Goal: Task Accomplishment & Management: Use online tool/utility

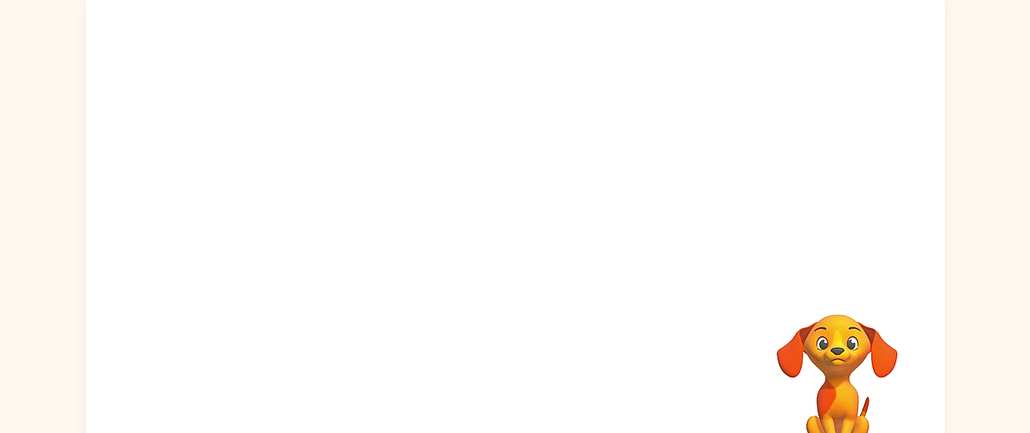
scroll to position [135, 0]
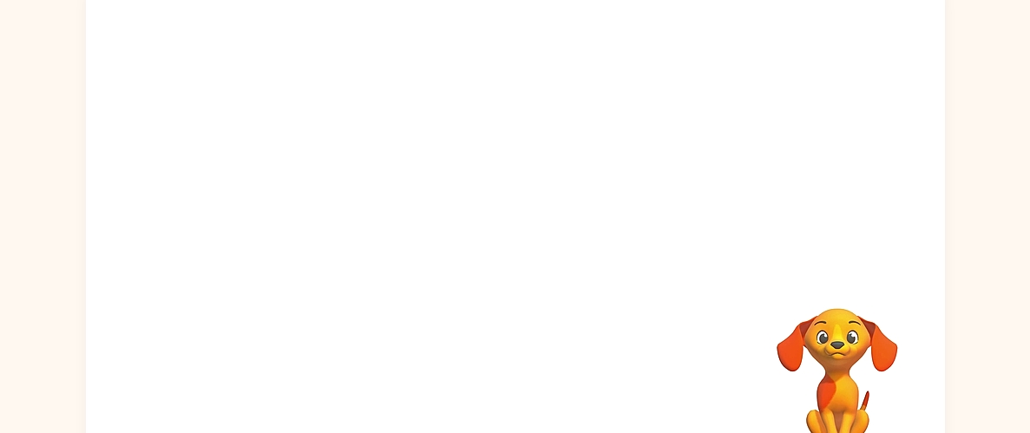
click at [444, 273] on div "Your browser must support playing .mp4 files to use Literably. Please try using…" at bounding box center [515, 228] width 859 height 496
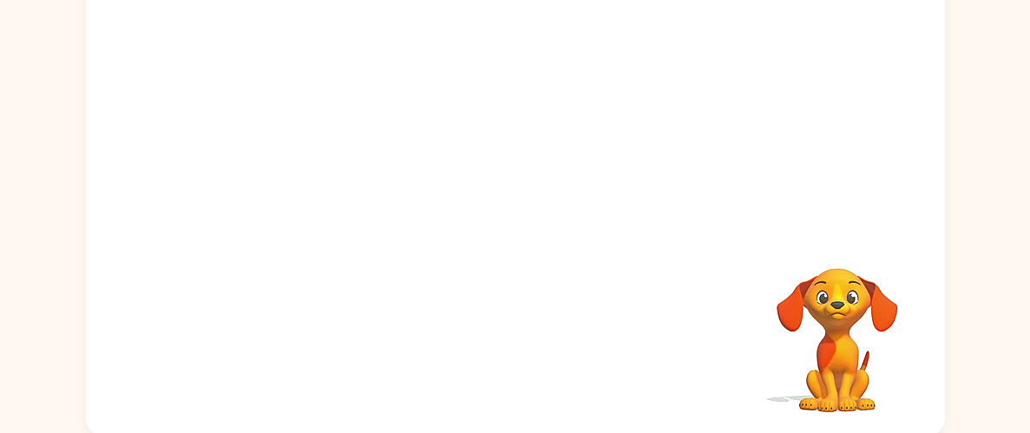
scroll to position [178, 0]
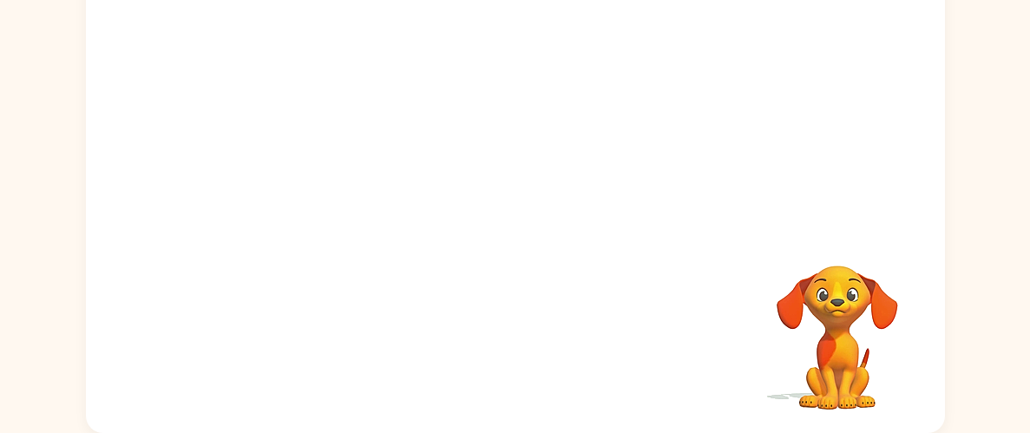
click at [251, 46] on div at bounding box center [515, 84] width 859 height 292
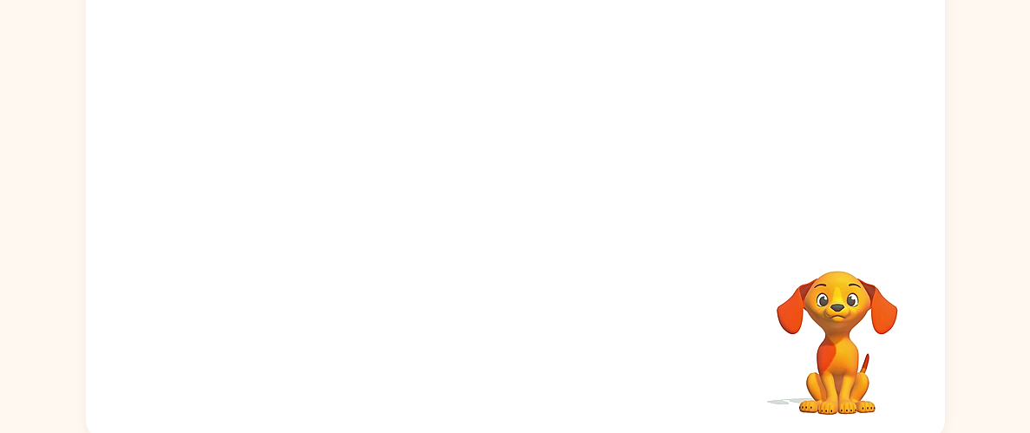
scroll to position [173, 0]
click at [463, 94] on video "Your browser must support playing .mp4 files to use Literably. Please try using…" at bounding box center [515, 88] width 859 height 292
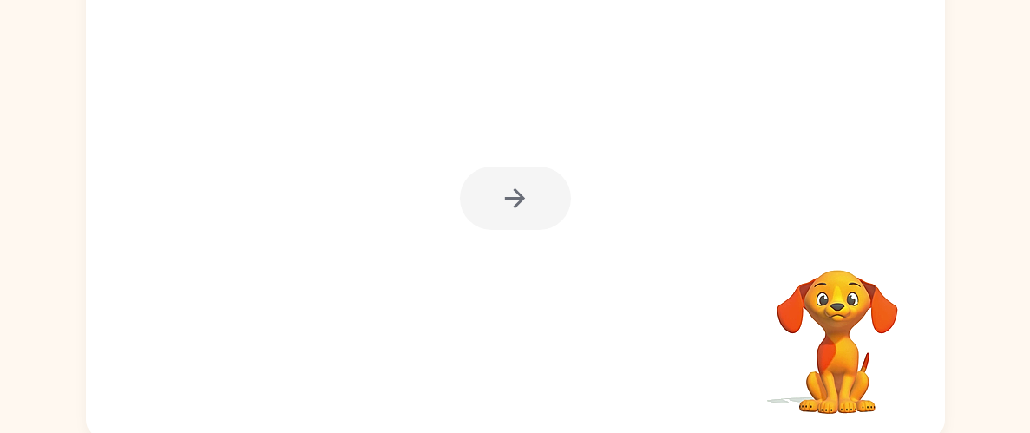
click at [561, 148] on div at bounding box center [515, 190] width 859 height 496
click at [532, 198] on div at bounding box center [515, 198] width 111 height 63
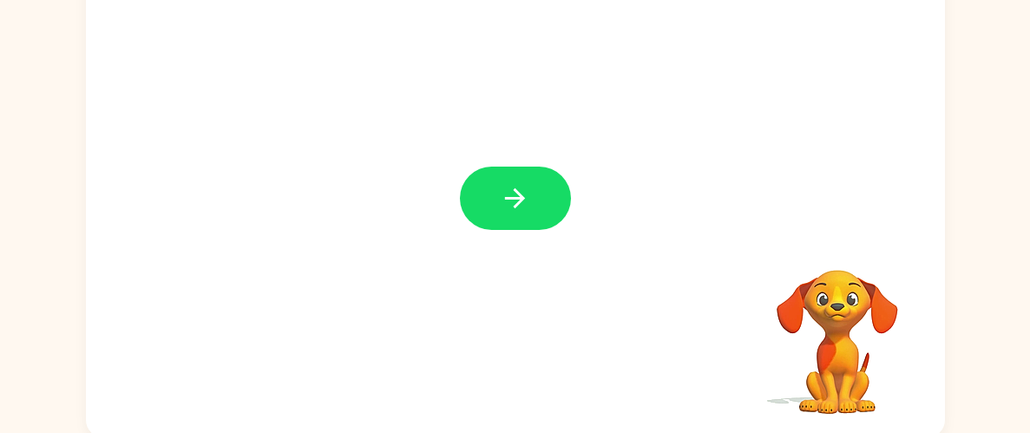
click at [532, 198] on button "button" at bounding box center [515, 198] width 111 height 63
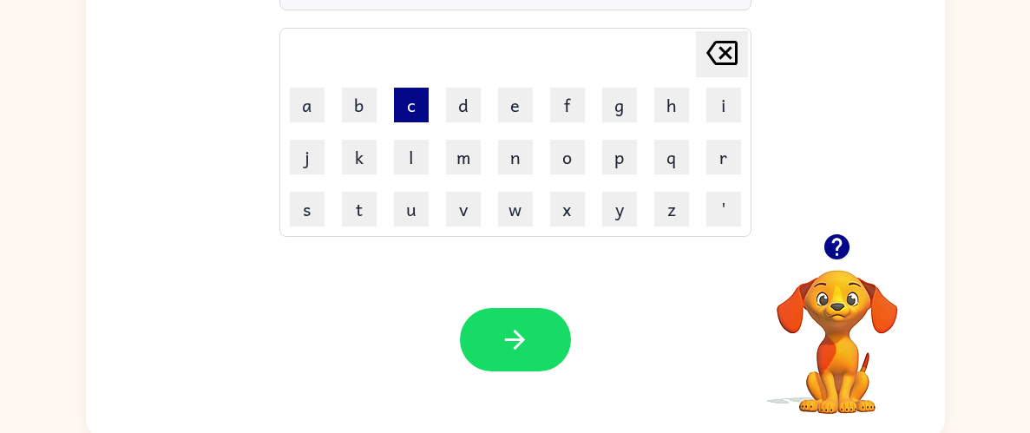
click at [409, 99] on button "c" at bounding box center [411, 105] width 35 height 35
click at [413, 109] on button "c" at bounding box center [411, 105] width 35 height 35
click at [414, 109] on button "c" at bounding box center [411, 105] width 35 height 35
click at [730, 55] on icon "[PERSON_NAME] last character input" at bounding box center [722, 53] width 42 height 42
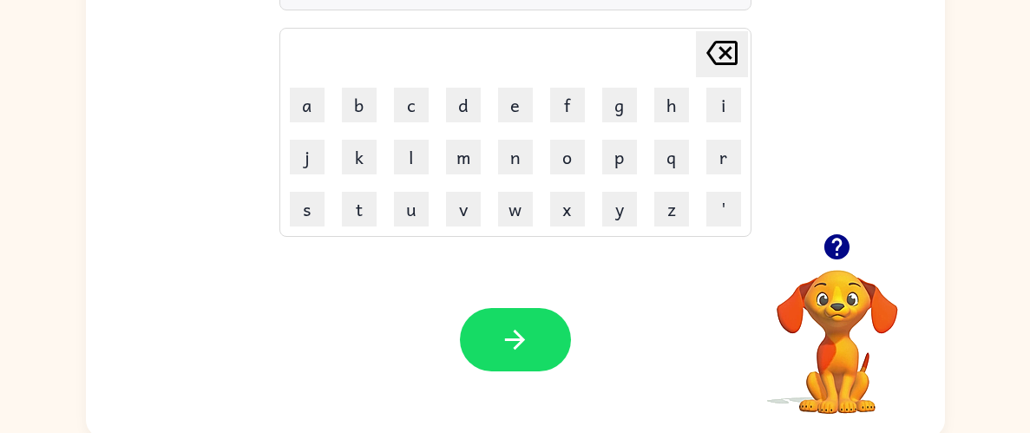
click at [730, 55] on icon "[PERSON_NAME] last character input" at bounding box center [722, 53] width 42 height 42
type button "delete"
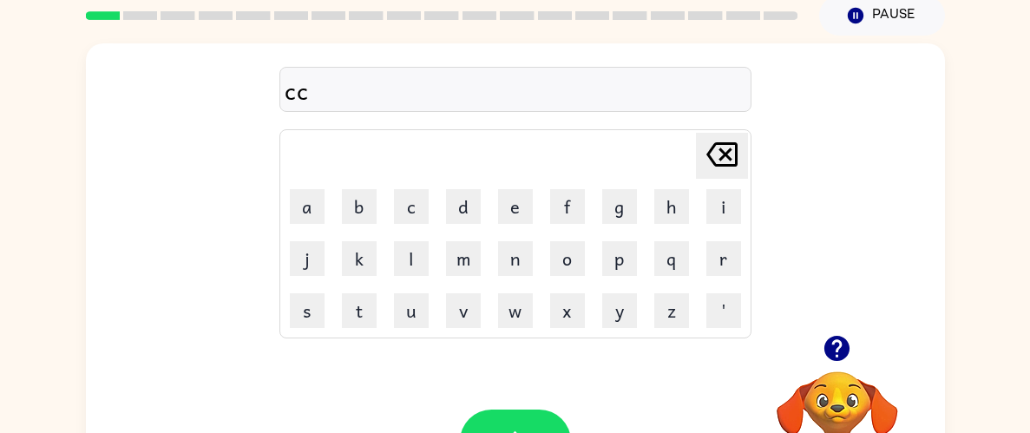
scroll to position [69, 0]
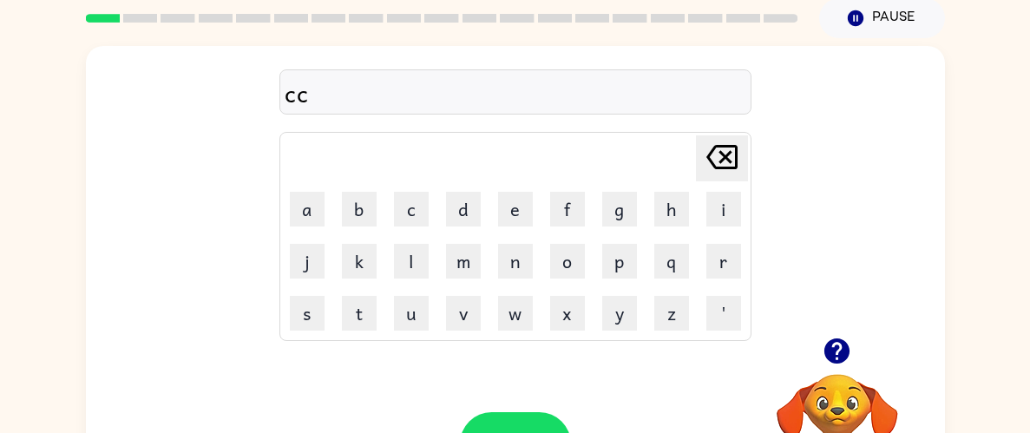
click at [726, 145] on icon at bounding box center [722, 157] width 31 height 24
click at [410, 253] on button "l" at bounding box center [411, 261] width 35 height 35
click at [567, 275] on button "o" at bounding box center [567, 261] width 35 height 35
click at [409, 214] on button "c" at bounding box center [411, 209] width 35 height 35
click at [358, 256] on button "k" at bounding box center [359, 261] width 35 height 35
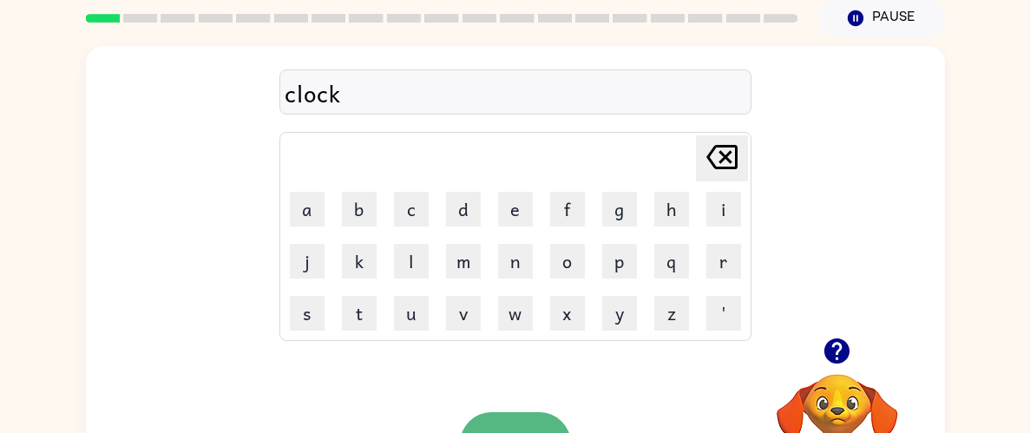
click at [831, 345] on icon "button" at bounding box center [837, 351] width 25 height 25
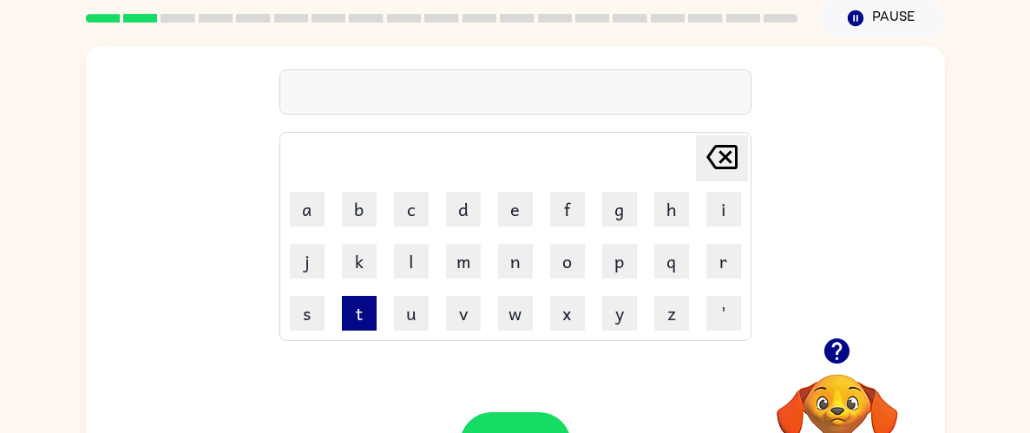
click at [355, 311] on button "t" at bounding box center [359, 313] width 35 height 35
click at [570, 265] on button "o" at bounding box center [567, 261] width 35 height 35
click at [615, 265] on button "p" at bounding box center [619, 261] width 35 height 35
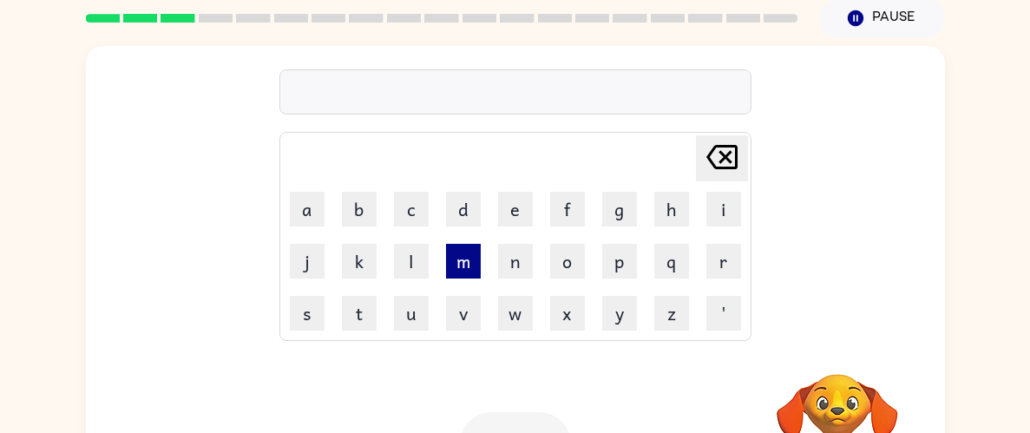
click at [451, 257] on button "m" at bounding box center [463, 261] width 35 height 35
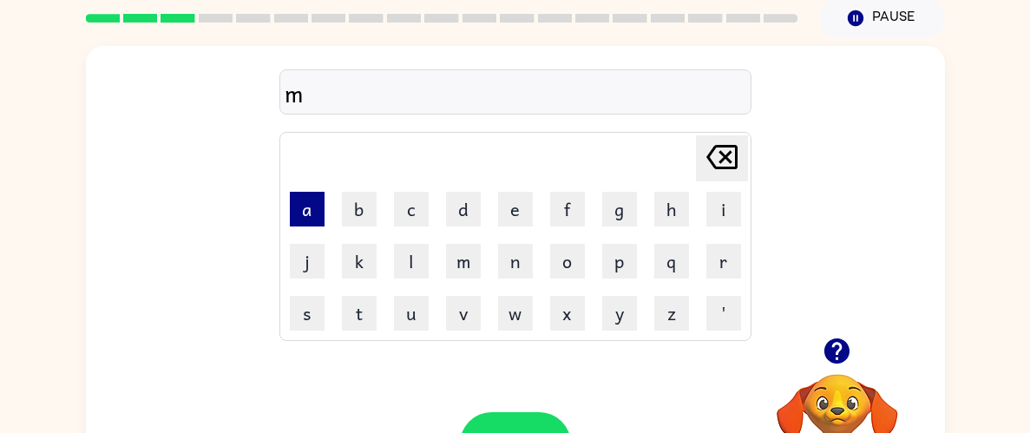
click at [302, 200] on button "a" at bounding box center [307, 209] width 35 height 35
click at [357, 303] on button "t" at bounding box center [359, 313] width 35 height 35
click at [835, 336] on icon "button" at bounding box center [837, 351] width 30 height 30
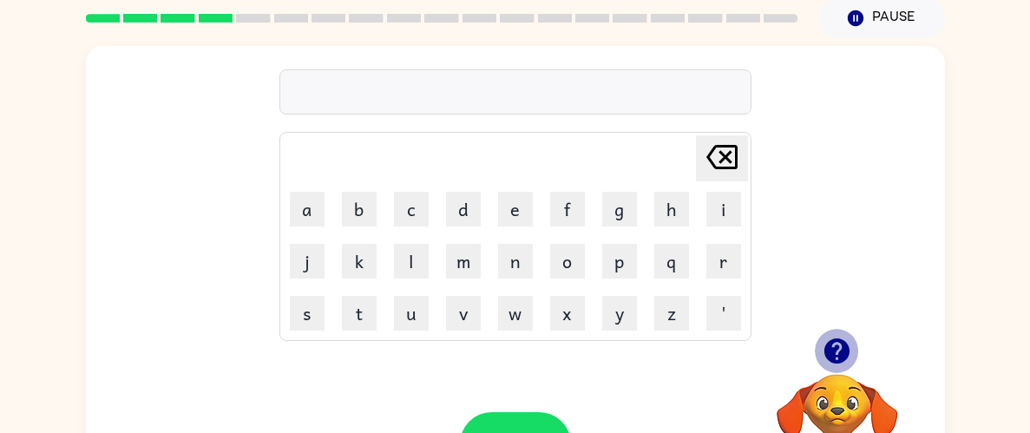
click at [839, 345] on icon "button" at bounding box center [837, 351] width 30 height 30
click at [727, 266] on button "r" at bounding box center [724, 261] width 35 height 35
click at [509, 194] on button "e" at bounding box center [515, 209] width 35 height 35
click at [563, 256] on button "o" at bounding box center [567, 261] width 35 height 35
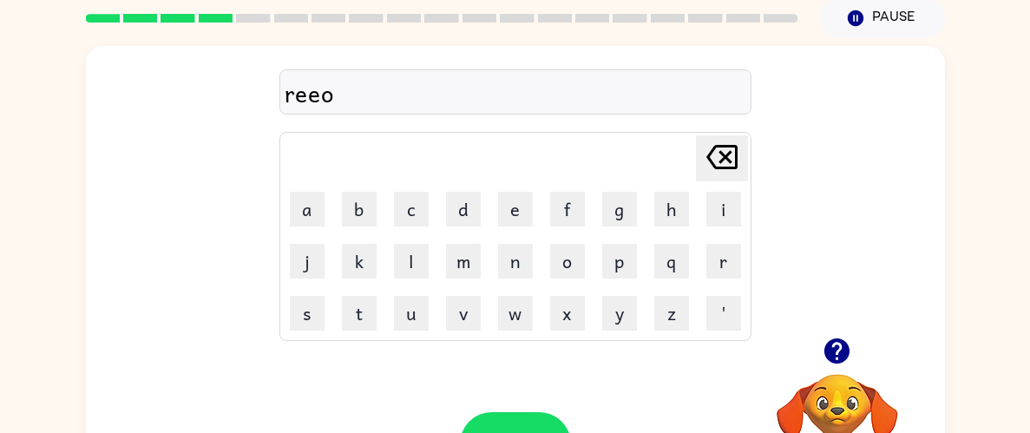
click at [731, 151] on icon "[PERSON_NAME] last character input" at bounding box center [722, 157] width 42 height 42
click at [611, 251] on button "p" at bounding box center [619, 261] width 35 height 35
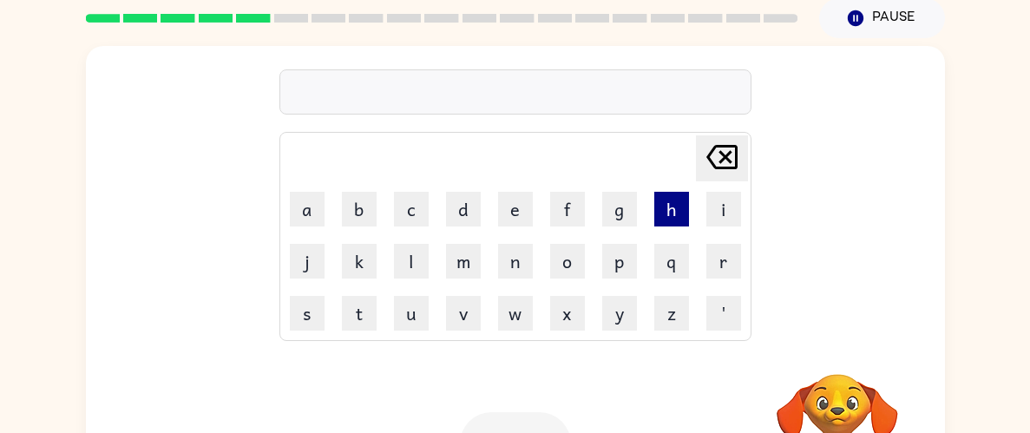
click at [664, 207] on button "h" at bounding box center [671, 209] width 35 height 35
click at [511, 215] on button "e" at bounding box center [515, 209] width 35 height 35
click at [524, 265] on button "n" at bounding box center [515, 261] width 35 height 35
click at [460, 204] on button "d" at bounding box center [463, 209] width 35 height 35
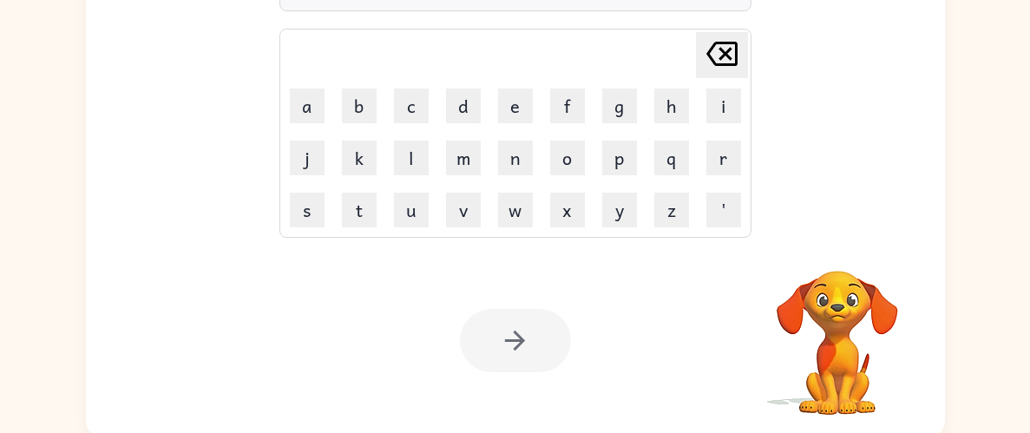
scroll to position [173, 0]
click at [529, 332] on div at bounding box center [515, 339] width 111 height 63
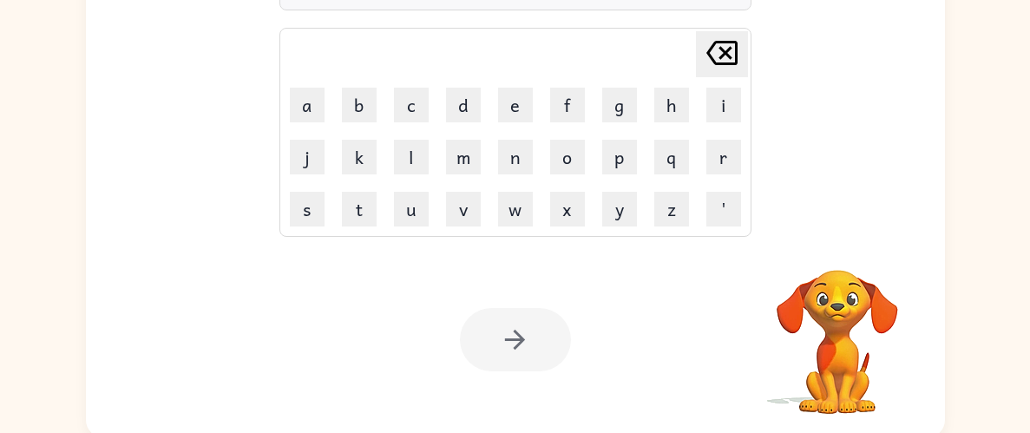
click at [529, 332] on div at bounding box center [515, 339] width 111 height 63
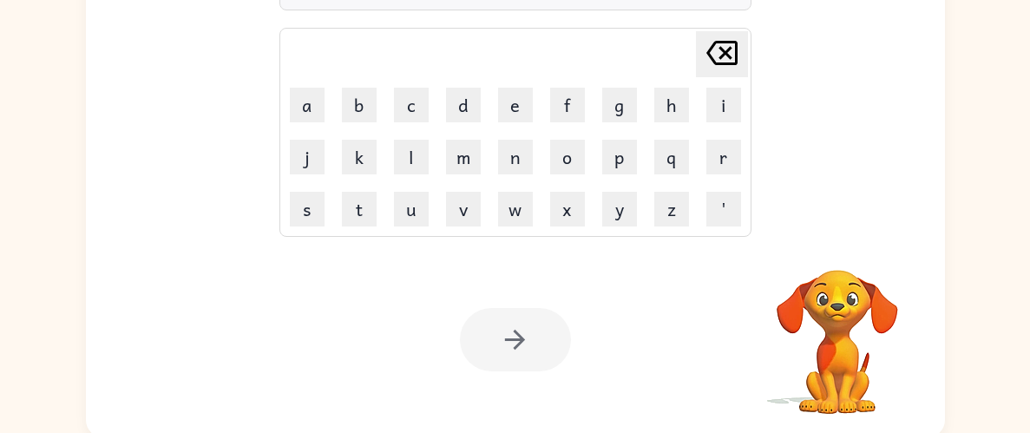
click at [529, 332] on div at bounding box center [515, 339] width 111 height 63
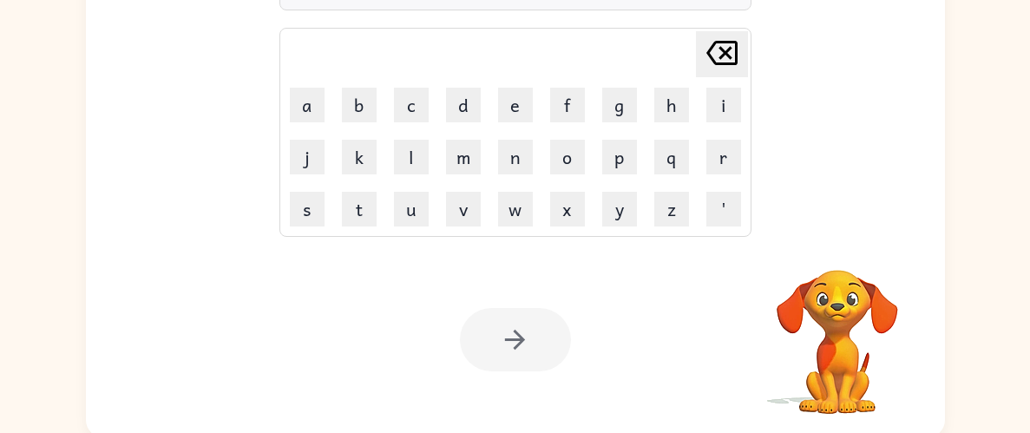
click at [529, 334] on div at bounding box center [515, 339] width 111 height 63
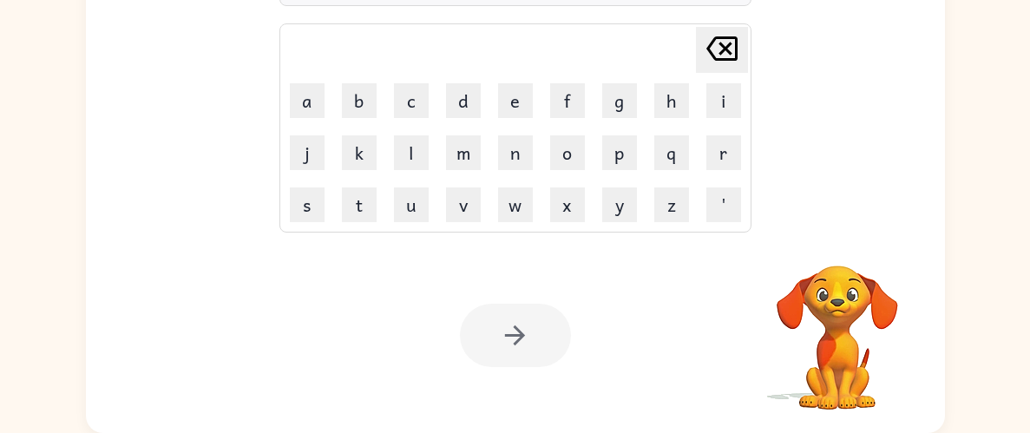
scroll to position [0, 0]
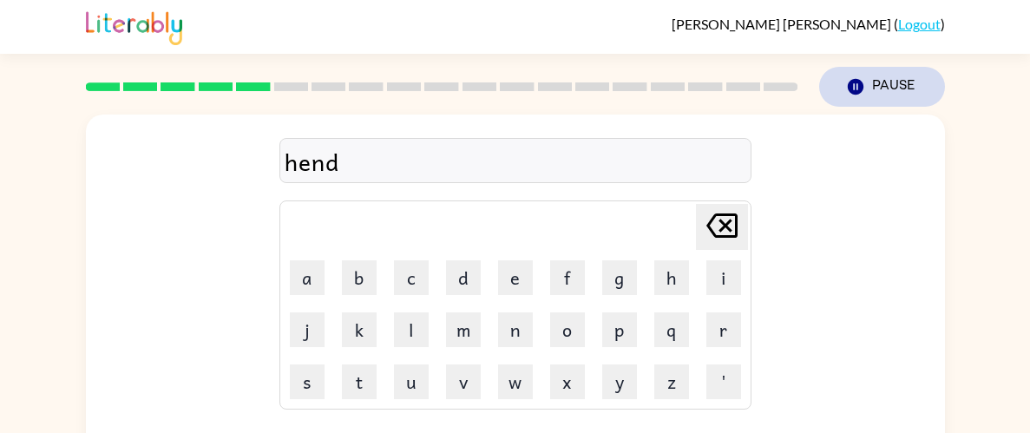
click at [870, 74] on button "Pause Pause" at bounding box center [882, 87] width 126 height 40
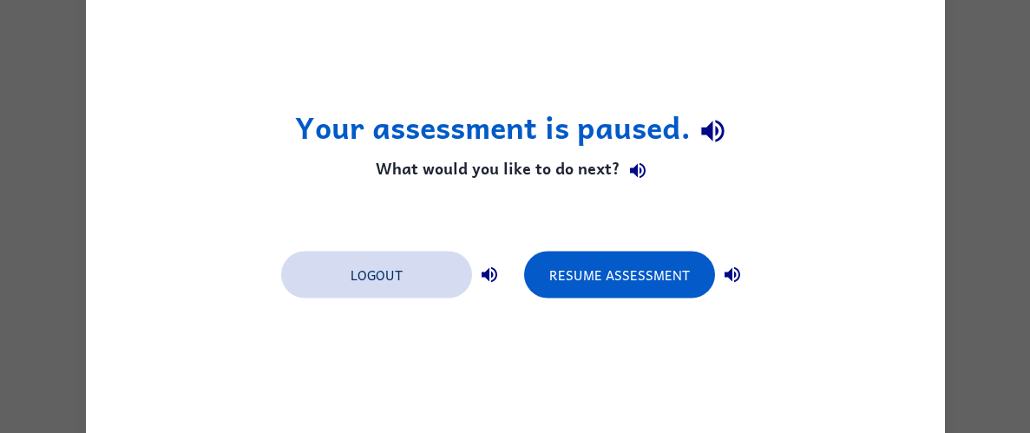
click at [389, 278] on button "Logout" at bounding box center [376, 274] width 191 height 47
